Goal: Task Accomplishment & Management: Manage account settings

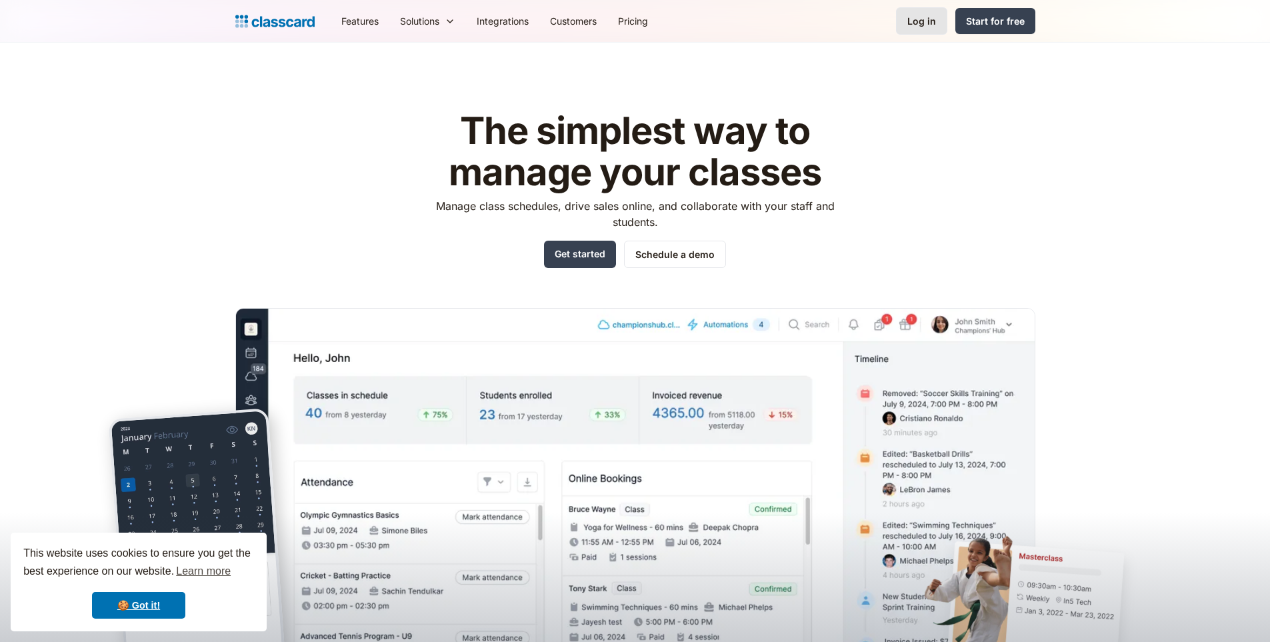
click at [923, 9] on link "Log in" at bounding box center [921, 20] width 51 height 27
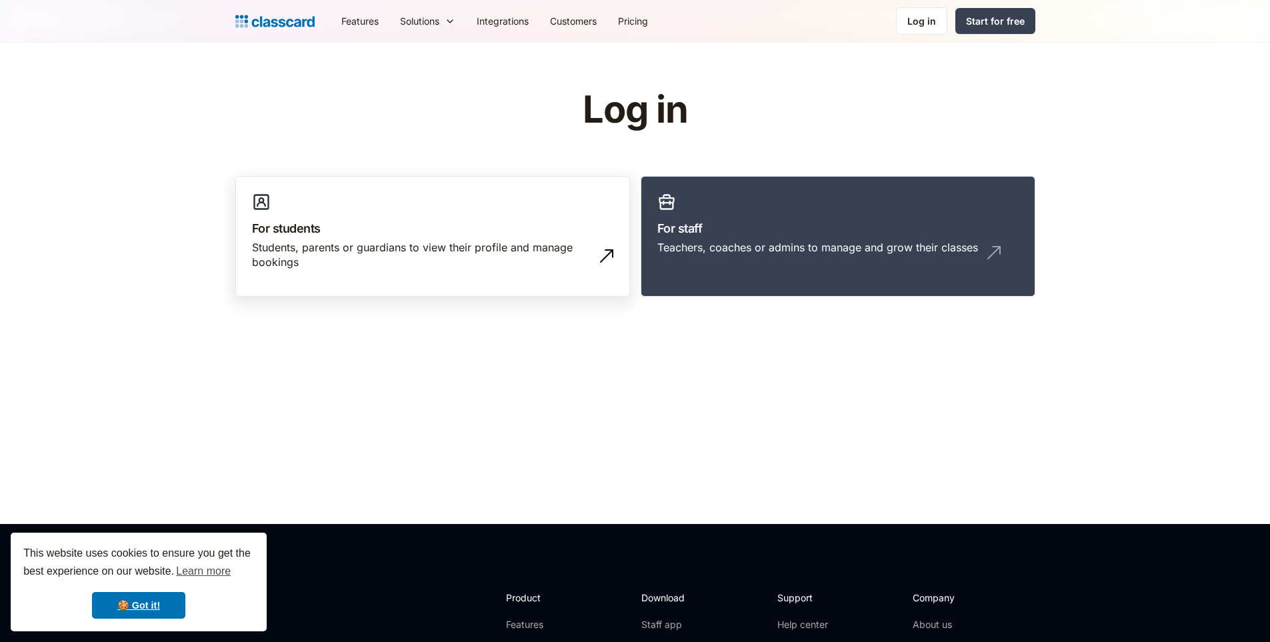
click at [363, 194] on link "For students Students, parents or guardians to view their profile and manage bo…" at bounding box center [432, 236] width 395 height 121
click at [742, 188] on link "For staff Teachers, coaches or admins to manage and grow their classes" at bounding box center [838, 236] width 395 height 121
click at [741, 188] on link "For staff Teachers, coaches or admins to manage and grow their classes" at bounding box center [838, 236] width 395 height 121
click at [792, 262] on div "Teachers, coaches or admins to manage and grow their classes" at bounding box center [838, 252] width 361 height 25
